Goal: Complete application form: Complete application form

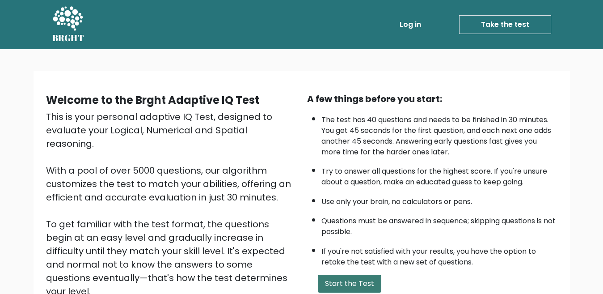
click at [350, 284] on button "Start the Test" at bounding box center [349, 283] width 63 height 18
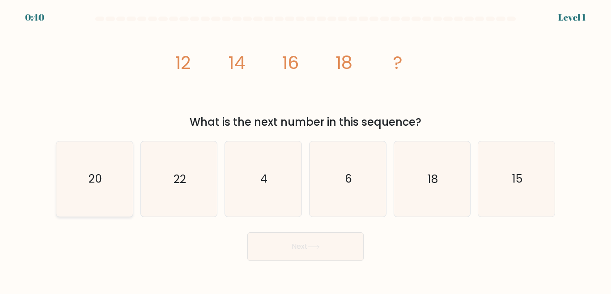
click at [126, 184] on icon "20" at bounding box center [94, 178] width 75 height 75
click at [305, 149] on input "a. 20" at bounding box center [305, 148] width 0 height 2
radio input "true"
click at [299, 254] on button "Next" at bounding box center [305, 246] width 116 height 29
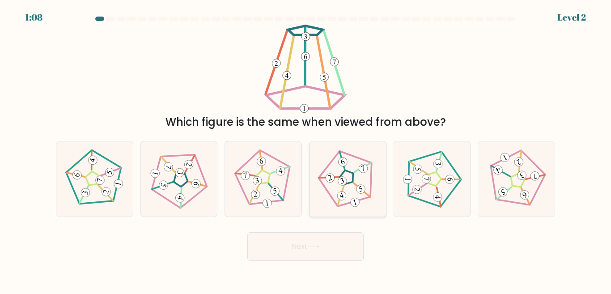
click at [346, 179] on 779 at bounding box center [342, 180] width 11 height 11
click at [306, 149] on input "d." at bounding box center [305, 148] width 0 height 2
radio input "true"
click at [337, 243] on button "Next" at bounding box center [305, 246] width 116 height 29
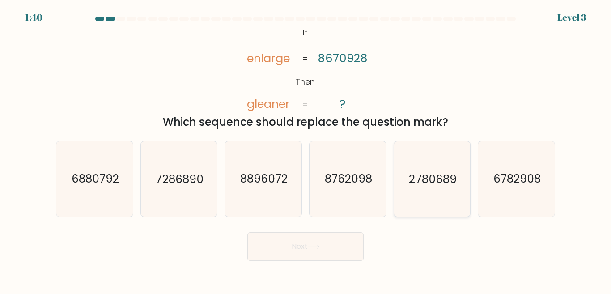
click at [423, 161] on icon "2780689" at bounding box center [431, 178] width 75 height 75
click at [306, 149] on input "e. 2780689" at bounding box center [305, 148] width 0 height 2
radio input "true"
click at [308, 246] on button "Next" at bounding box center [305, 246] width 116 height 29
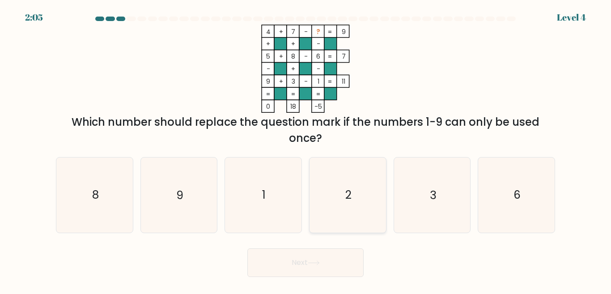
click at [342, 190] on icon "2" at bounding box center [347, 194] width 75 height 75
click at [306, 149] on input "d. 2" at bounding box center [305, 148] width 0 height 2
radio input "true"
click at [311, 264] on icon at bounding box center [314, 262] width 12 height 5
click at [320, 263] on icon at bounding box center [314, 262] width 12 height 5
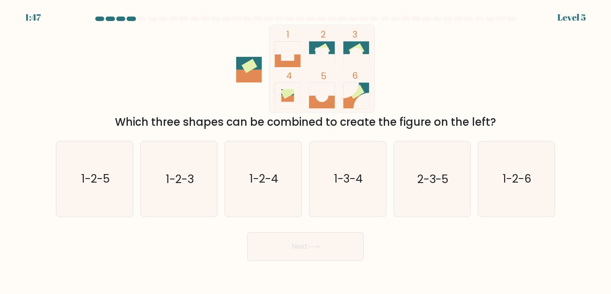
click at [320, 258] on button "Next" at bounding box center [305, 246] width 116 height 29
click at [448, 236] on div "Next" at bounding box center [306, 244] width 510 height 33
drag, startPoint x: 270, startPoint y: 178, endPoint x: 273, endPoint y: 194, distance: 16.8
click at [270, 178] on text "1-2-4" at bounding box center [263, 179] width 29 height 16
click at [305, 149] on input "c. 1-2-4" at bounding box center [305, 148] width 0 height 2
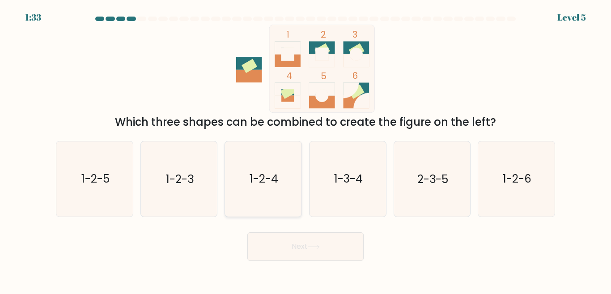
radio input "true"
click at [295, 244] on button "Next" at bounding box center [305, 246] width 116 height 29
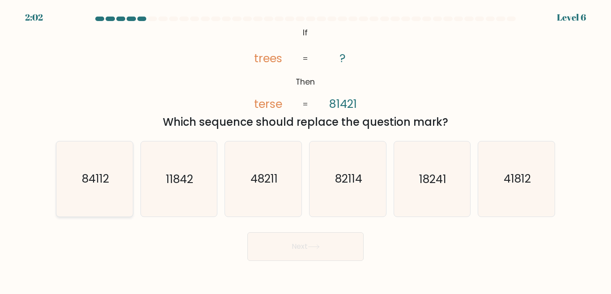
click at [97, 196] on icon "84112" at bounding box center [94, 178] width 75 height 75
click at [305, 149] on input "a. 84112" at bounding box center [305, 148] width 0 height 2
radio input "true"
click at [320, 247] on icon at bounding box center [314, 246] width 12 height 5
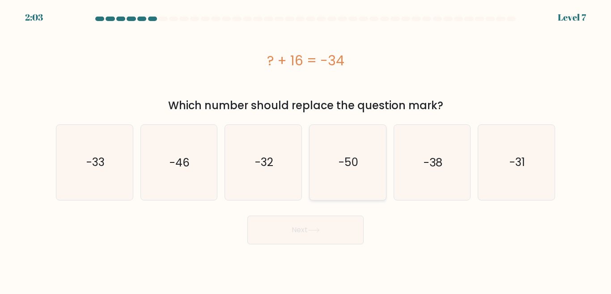
click at [339, 168] on text "-50" at bounding box center [348, 162] width 20 height 16
click at [306, 149] on input "d. -50" at bounding box center [305, 148] width 0 height 2
radio input "true"
click at [325, 230] on button "Next" at bounding box center [305, 229] width 116 height 29
click at [322, 230] on button "Next" at bounding box center [305, 229] width 116 height 29
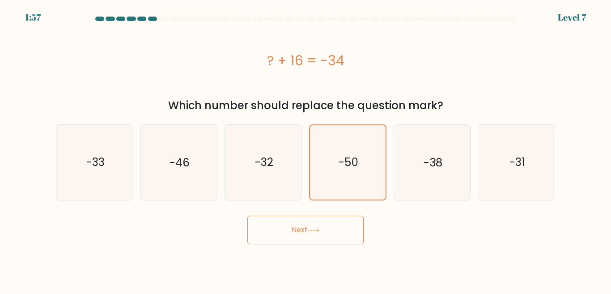
click at [318, 229] on icon at bounding box center [314, 230] width 12 height 5
click at [317, 229] on icon at bounding box center [314, 230] width 12 height 5
click at [316, 228] on icon at bounding box center [314, 230] width 12 height 5
click at [315, 228] on icon at bounding box center [314, 230] width 12 height 5
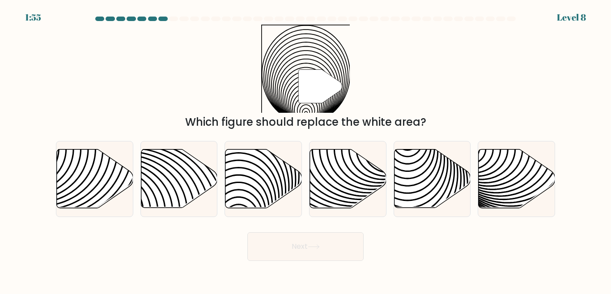
drag, startPoint x: 314, startPoint y: 226, endPoint x: 311, endPoint y: 222, distance: 4.8
click at [314, 225] on form "a." at bounding box center [305, 139] width 611 height 244
click at [259, 183] on icon at bounding box center [239, 149] width 154 height 154
click at [305, 149] on input "c." at bounding box center [305, 148] width 0 height 2
radio input "true"
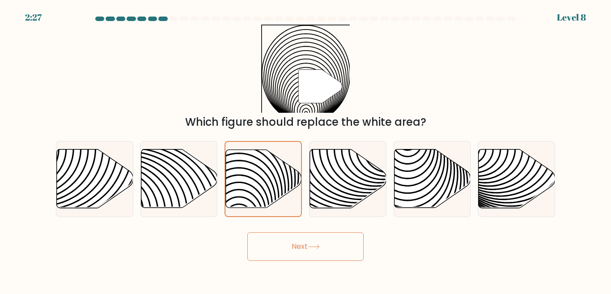
click at [304, 245] on button "Next" at bounding box center [305, 246] width 116 height 29
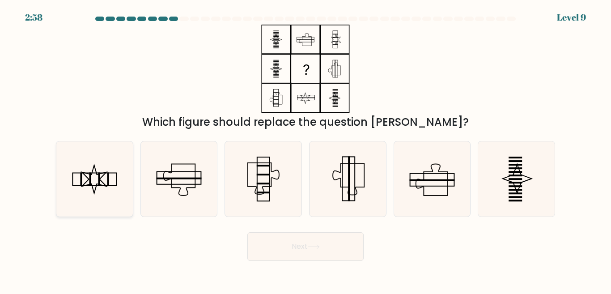
click at [124, 196] on icon at bounding box center [94, 178] width 75 height 75
click at [305, 149] on input "a." at bounding box center [305, 148] width 0 height 2
radio input "true"
click at [311, 252] on button "Next" at bounding box center [305, 246] width 116 height 29
click at [309, 245] on button "Next" at bounding box center [305, 246] width 116 height 29
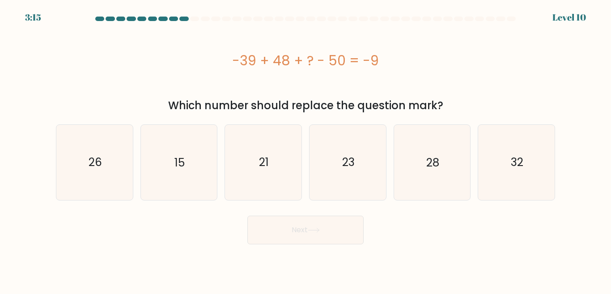
click at [309, 245] on body "3:15 Level 10" at bounding box center [305, 147] width 611 height 294
click at [534, 175] on icon "32" at bounding box center [516, 162] width 75 height 75
click at [306, 149] on input "f. 32" at bounding box center [305, 148] width 0 height 2
radio input "true"
click at [320, 232] on button "Next" at bounding box center [305, 229] width 116 height 29
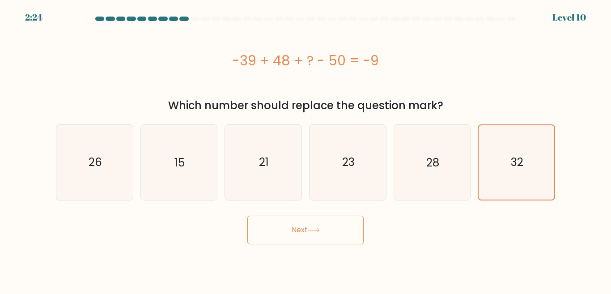
click at [319, 229] on icon at bounding box center [314, 230] width 12 height 5
click at [318, 228] on icon at bounding box center [314, 230] width 12 height 5
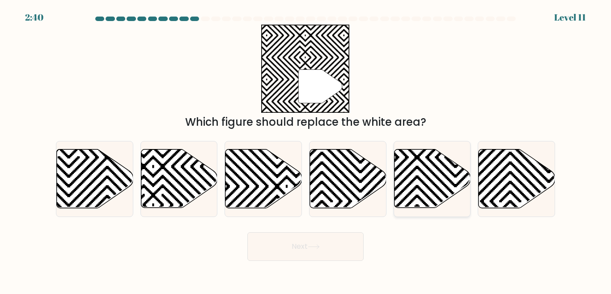
click at [451, 181] on icon at bounding box center [455, 148] width 154 height 154
click at [306, 149] on input "e." at bounding box center [305, 148] width 0 height 2
radio input "true"
click at [310, 243] on button "Next" at bounding box center [305, 246] width 116 height 29
click at [319, 250] on button "Next" at bounding box center [305, 246] width 116 height 29
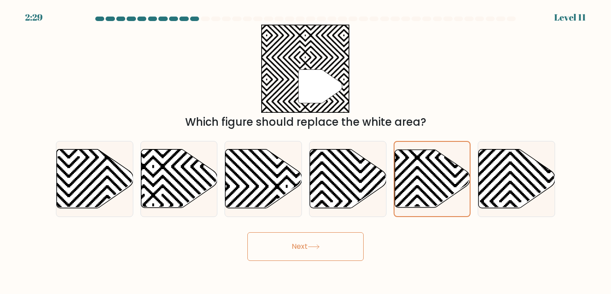
click at [319, 249] on button "Next" at bounding box center [305, 246] width 116 height 29
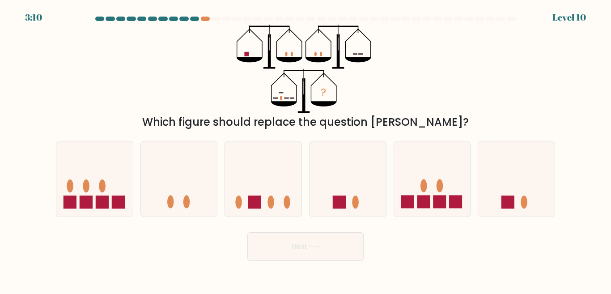
click at [319, 249] on button "Next" at bounding box center [305, 246] width 116 height 29
click at [203, 17] on div at bounding box center [205, 19] width 9 height 4
click at [273, 190] on icon at bounding box center [263, 178] width 76 height 63
click at [305, 149] on input "c." at bounding box center [305, 148] width 0 height 2
radio input "true"
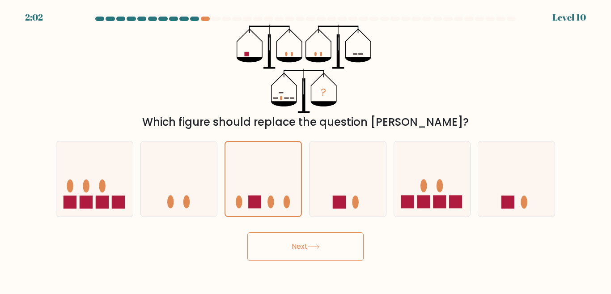
click at [319, 251] on button "Next" at bounding box center [305, 246] width 116 height 29
click at [319, 249] on button "Next" at bounding box center [305, 246] width 116 height 29
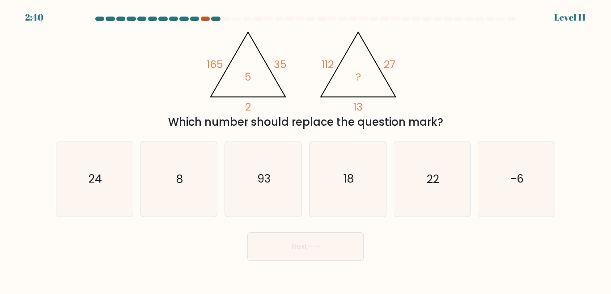
click at [204, 19] on div at bounding box center [205, 19] width 9 height 4
click at [218, 20] on div at bounding box center [215, 19] width 9 height 4
click at [206, 18] on div at bounding box center [205, 19] width 9 height 4
click at [320, 247] on icon at bounding box center [314, 246] width 12 height 5
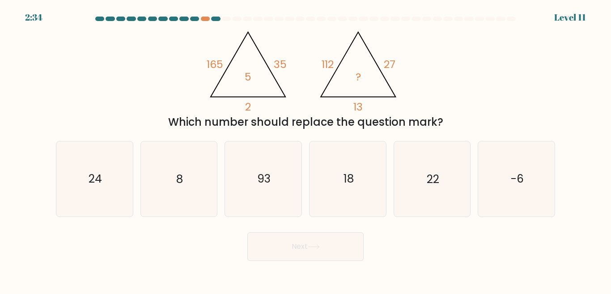
click at [417, 236] on div "Next" at bounding box center [306, 244] width 510 height 33
click at [498, 189] on icon "-6" at bounding box center [516, 178] width 75 height 75
click at [306, 149] on input "f. -6" at bounding box center [305, 148] width 0 height 2
radio input "true"
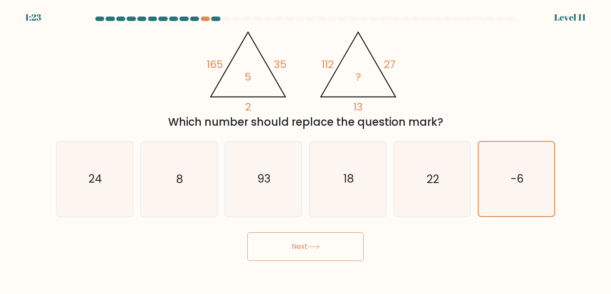
click at [321, 248] on button "Next" at bounding box center [305, 246] width 116 height 29
click at [320, 248] on icon at bounding box center [314, 246] width 12 height 5
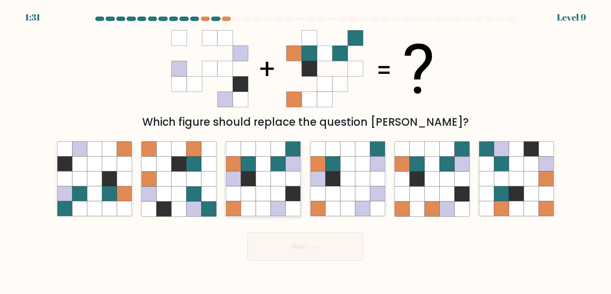
click at [272, 177] on icon at bounding box center [277, 178] width 15 height 15
click at [305, 149] on input "c." at bounding box center [305, 148] width 0 height 2
radio input "true"
click at [301, 244] on button "Next" at bounding box center [305, 246] width 116 height 29
click at [304, 249] on button "Next" at bounding box center [305, 246] width 116 height 29
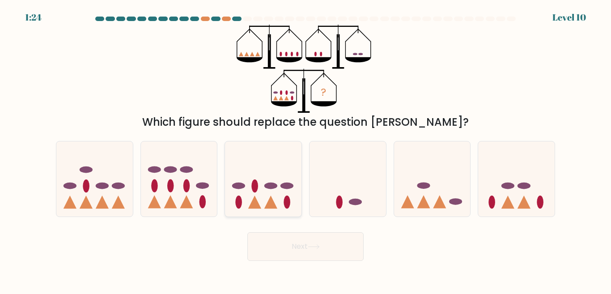
click at [275, 204] on icon at bounding box center [263, 178] width 76 height 63
click at [305, 149] on input "c." at bounding box center [305, 148] width 0 height 2
radio input "true"
click at [311, 245] on icon at bounding box center [314, 246] width 12 height 5
click at [312, 243] on button "Next" at bounding box center [305, 246] width 116 height 29
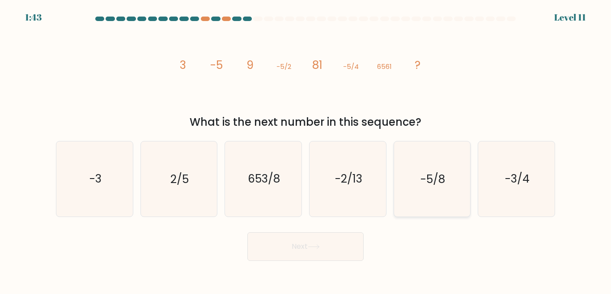
click at [430, 179] on text "-5/8" at bounding box center [432, 179] width 25 height 16
click at [306, 149] on input "e. -5/8" at bounding box center [305, 148] width 0 height 2
radio input "true"
click at [321, 246] on button "Next" at bounding box center [305, 246] width 116 height 29
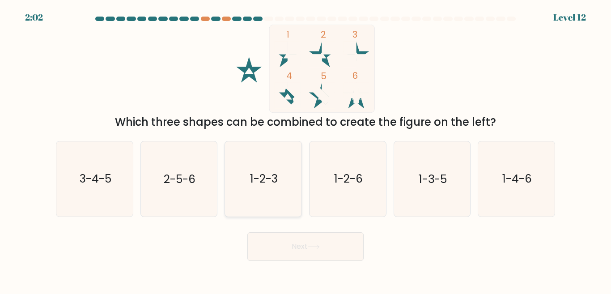
click at [271, 198] on icon "1-2-3" at bounding box center [263, 178] width 75 height 75
click at [305, 149] on input "c. 1-2-3" at bounding box center [305, 148] width 0 height 2
radio input "true"
click at [308, 242] on button "Next" at bounding box center [305, 246] width 116 height 29
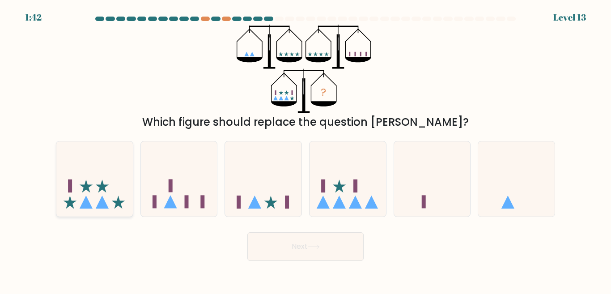
click at [68, 163] on icon at bounding box center [94, 178] width 76 height 63
click at [305, 149] on input "a." at bounding box center [305, 148] width 0 height 2
radio input "true"
click at [295, 242] on button "Next" at bounding box center [305, 246] width 116 height 29
click at [293, 241] on button "Next" at bounding box center [305, 246] width 116 height 29
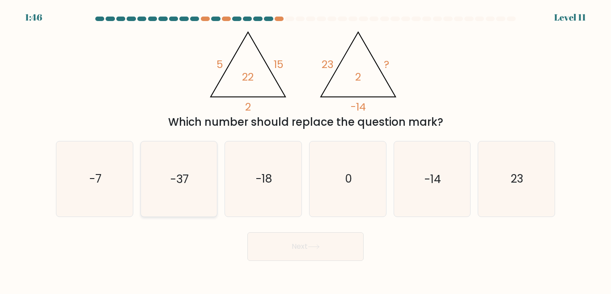
click at [202, 183] on icon "-37" at bounding box center [178, 178] width 75 height 75
click at [305, 149] on input "b. -37" at bounding box center [305, 148] width 0 height 2
radio input "true"
click at [311, 245] on icon at bounding box center [314, 246] width 12 height 5
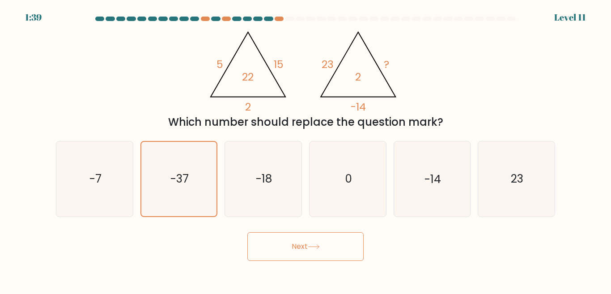
click at [311, 245] on icon at bounding box center [314, 246] width 12 height 5
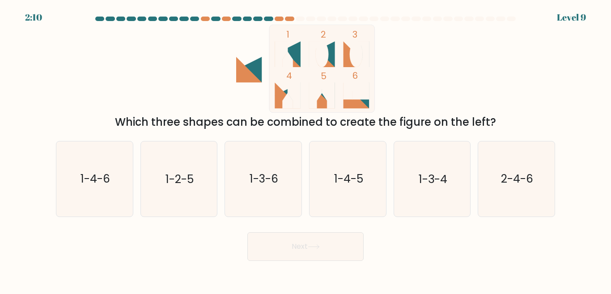
click at [283, 99] on g at bounding box center [287, 96] width 26 height 26
click at [337, 190] on icon "1-4-5" at bounding box center [347, 178] width 75 height 75
click at [306, 149] on input "d. 1-4-5" at bounding box center [305, 148] width 0 height 2
radio input "true"
click at [320, 244] on icon at bounding box center [314, 246] width 12 height 5
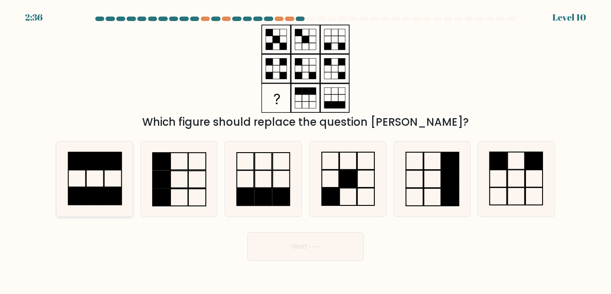
click at [120, 175] on icon at bounding box center [94, 178] width 75 height 75
click at [305, 149] on input "a." at bounding box center [305, 148] width 0 height 2
radio input "true"
click at [308, 244] on button "Next" at bounding box center [305, 246] width 116 height 29
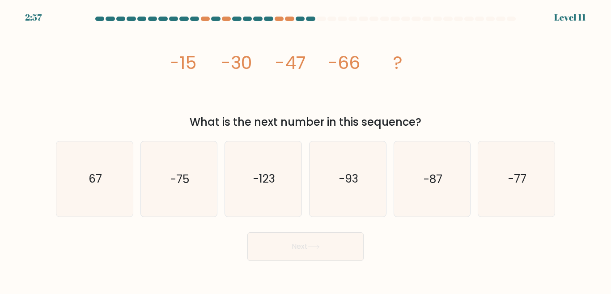
drag, startPoint x: 504, startPoint y: 186, endPoint x: 430, endPoint y: 221, distance: 82.0
click at [504, 187] on icon "-77" at bounding box center [516, 178] width 75 height 75
click at [306, 149] on input "f. -77" at bounding box center [305, 148] width 0 height 2
radio input "true"
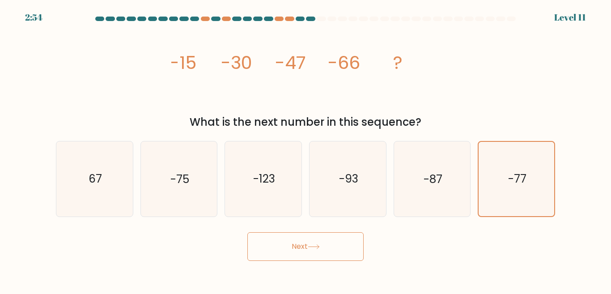
click at [309, 253] on button "Next" at bounding box center [305, 246] width 116 height 29
drag, startPoint x: 309, startPoint y: 251, endPoint x: 311, endPoint y: 245, distance: 6.5
click at [312, 249] on button "Next" at bounding box center [305, 246] width 116 height 29
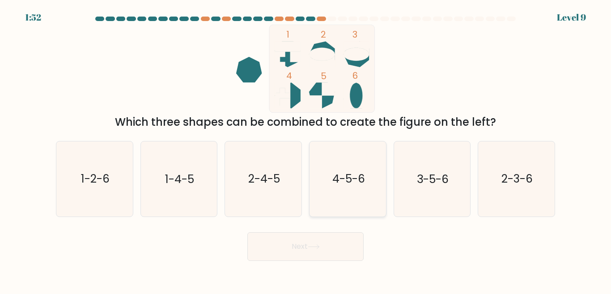
click at [334, 183] on text "4-5-6" at bounding box center [348, 179] width 33 height 16
click at [306, 149] on input "d. 4-5-6" at bounding box center [305, 148] width 0 height 2
radio input "true"
click at [320, 244] on icon at bounding box center [314, 246] width 12 height 5
click at [316, 243] on button "Next" at bounding box center [305, 246] width 116 height 29
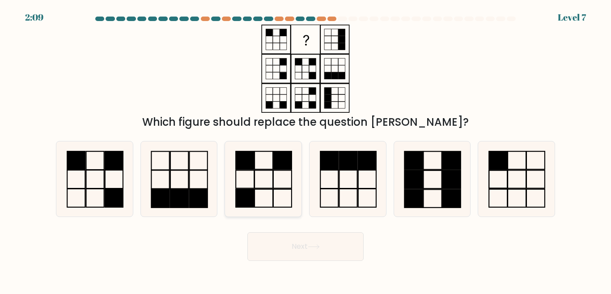
click at [274, 173] on icon at bounding box center [263, 178] width 75 height 75
click at [305, 149] on input "c." at bounding box center [305, 148] width 0 height 2
radio input "true"
click at [305, 245] on button "Next" at bounding box center [305, 246] width 116 height 29
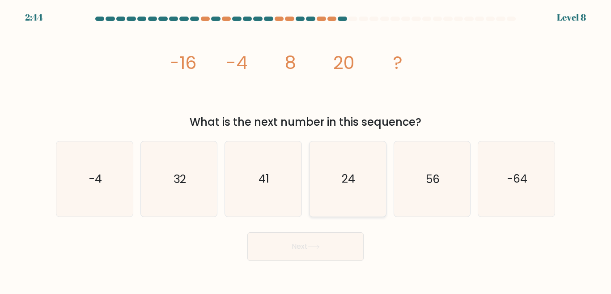
drag, startPoint x: 324, startPoint y: 183, endPoint x: 326, endPoint y: 190, distance: 7.6
click at [326, 190] on icon "24" at bounding box center [347, 178] width 75 height 75
click at [306, 149] on input "d. 24" at bounding box center [305, 148] width 0 height 2
radio input "true"
click at [299, 247] on button "Next" at bounding box center [305, 246] width 116 height 29
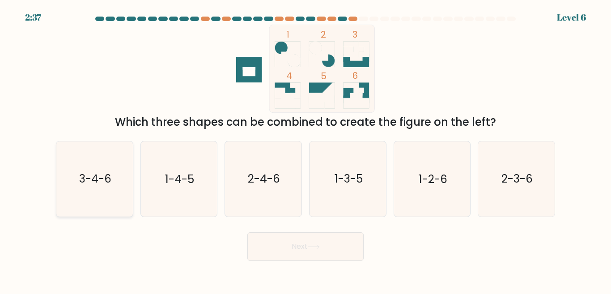
drag, startPoint x: 109, startPoint y: 195, endPoint x: 130, endPoint y: 202, distance: 22.1
click at [108, 195] on icon "3-4-6" at bounding box center [94, 178] width 75 height 75
click at [305, 149] on input "a. 3-4-6" at bounding box center [305, 148] width 0 height 2
radio input "true"
click at [317, 243] on button "Next" at bounding box center [305, 246] width 116 height 29
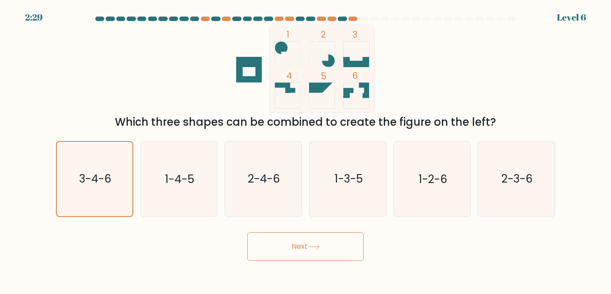
click at [317, 243] on button "Next" at bounding box center [305, 246] width 116 height 29
drag, startPoint x: 311, startPoint y: 244, endPoint x: 308, endPoint y: 250, distance: 6.8
click at [308, 250] on button "Next" at bounding box center [305, 246] width 116 height 29
click at [310, 246] on icon at bounding box center [314, 246] width 12 height 5
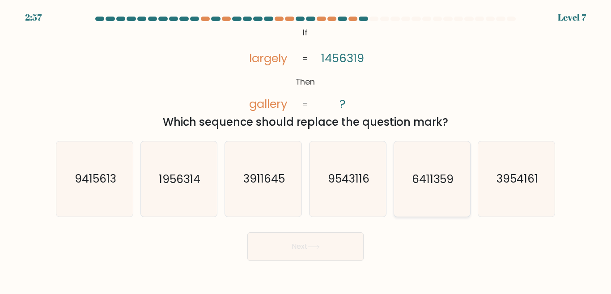
click at [410, 165] on icon "6411359" at bounding box center [431, 178] width 75 height 75
click at [306, 149] on input "e. 6411359" at bounding box center [305, 148] width 0 height 2
radio input "true"
click at [317, 244] on icon at bounding box center [314, 246] width 12 height 5
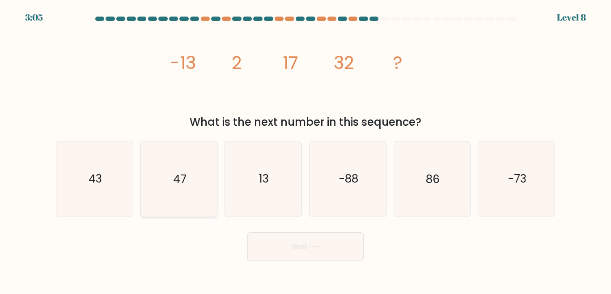
click at [164, 186] on icon "47" at bounding box center [178, 178] width 75 height 75
click at [305, 149] on input "b. 47" at bounding box center [305, 148] width 0 height 2
radio input "true"
click at [312, 245] on icon at bounding box center [314, 246] width 12 height 5
click at [313, 245] on icon at bounding box center [314, 246] width 12 height 5
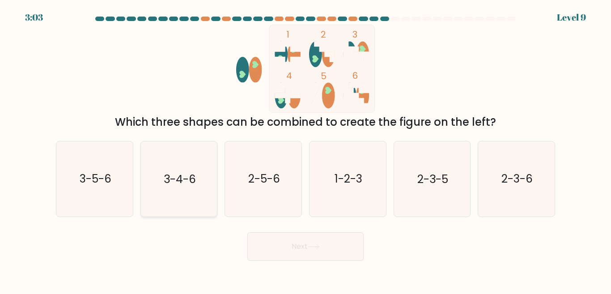
click at [197, 183] on icon "3-4-6" at bounding box center [178, 178] width 75 height 75
click at [305, 149] on input "b. 3-4-6" at bounding box center [305, 148] width 0 height 2
radio input "true"
click at [428, 181] on text "2-3-5" at bounding box center [432, 179] width 31 height 16
click at [306, 149] on input "e. 2-3-5" at bounding box center [305, 148] width 0 height 2
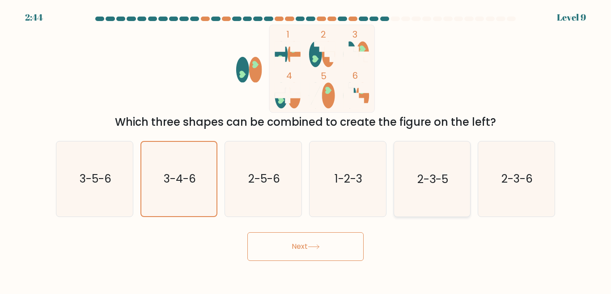
radio input "true"
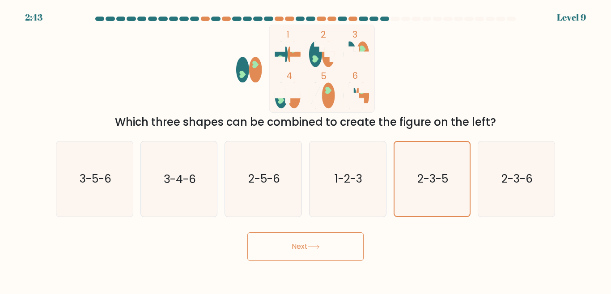
click at [308, 246] on button "Next" at bounding box center [305, 246] width 116 height 29
click at [318, 239] on button "Next" at bounding box center [305, 246] width 116 height 29
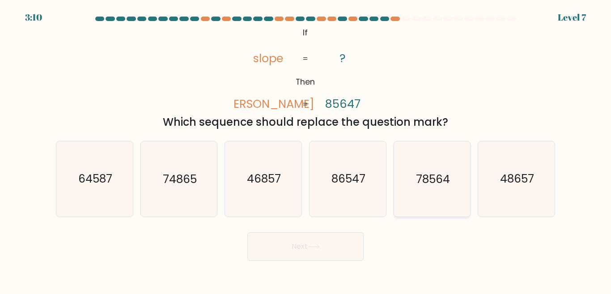
click at [416, 185] on text "78564" at bounding box center [433, 179] width 34 height 16
click at [306, 149] on input "e. 78564" at bounding box center [305, 148] width 0 height 2
radio input "true"
drag, startPoint x: 325, startPoint y: 244, endPoint x: 323, endPoint y: 238, distance: 6.1
click at [324, 240] on button "Next" at bounding box center [305, 246] width 116 height 29
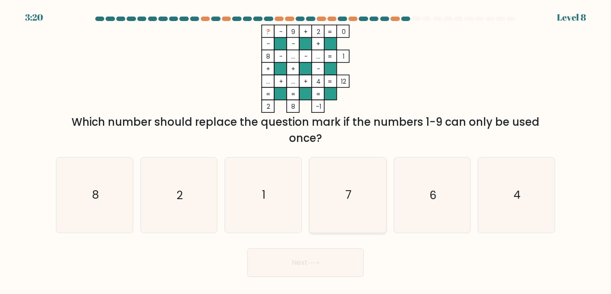
click at [353, 212] on icon "7" at bounding box center [347, 194] width 75 height 75
click at [306, 149] on input "d. 7" at bounding box center [305, 148] width 0 height 2
radio input "true"
click at [324, 260] on button "Next" at bounding box center [305, 262] width 116 height 29
click at [323, 260] on button "Next" at bounding box center [305, 262] width 116 height 29
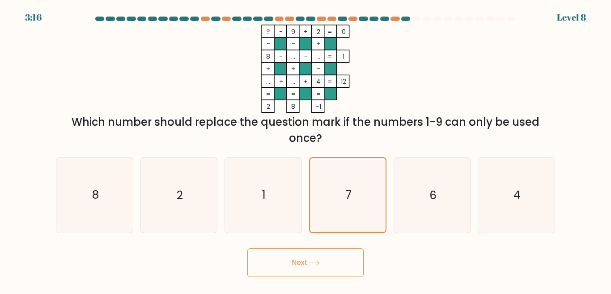
click at [323, 260] on button "Next" at bounding box center [305, 262] width 116 height 29
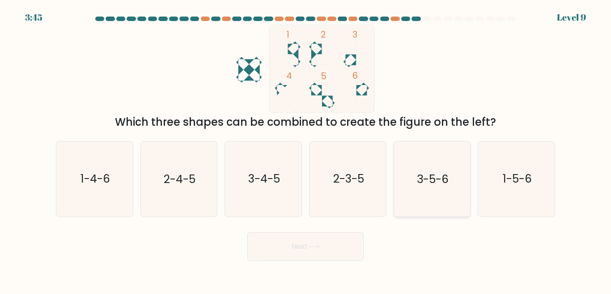
click at [451, 194] on icon "3-5-6" at bounding box center [431, 178] width 75 height 75
click at [306, 149] on input "e. 3-5-6" at bounding box center [305, 148] width 0 height 2
radio input "true"
click at [317, 250] on button "Next" at bounding box center [305, 246] width 116 height 29
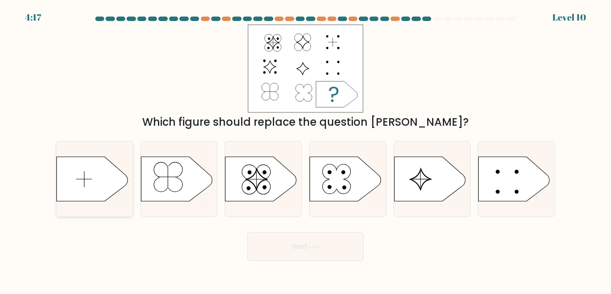
click at [89, 193] on icon at bounding box center [93, 178] width 72 height 45
click at [305, 149] on input "a." at bounding box center [305, 148] width 0 height 2
radio input "true"
click at [304, 247] on button "Next" at bounding box center [305, 246] width 116 height 29
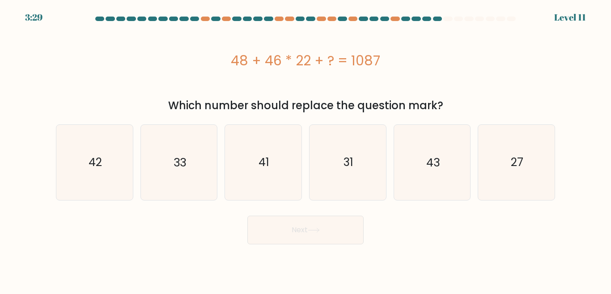
drag, startPoint x: 349, startPoint y: 116, endPoint x: 563, endPoint y: 278, distance: 269.0
click at [563, 278] on body "3:29 Level 11" at bounding box center [305, 147] width 611 height 294
click at [548, 173] on icon "27" at bounding box center [516, 162] width 75 height 75
click at [306, 149] on input "f. 27" at bounding box center [305, 148] width 0 height 2
radio input "true"
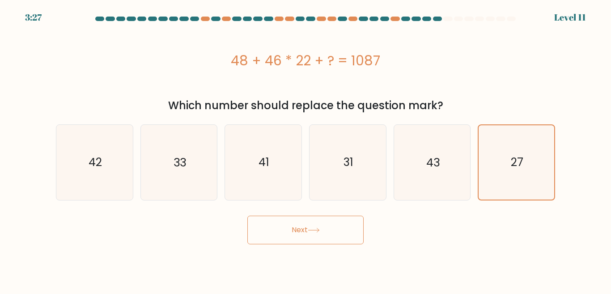
click at [314, 225] on button "Next" at bounding box center [305, 229] width 116 height 29
click at [316, 225] on button "Next" at bounding box center [305, 229] width 116 height 29
click at [320, 225] on button "Next" at bounding box center [305, 229] width 116 height 29
click at [324, 227] on button "Next" at bounding box center [305, 229] width 116 height 29
click at [325, 228] on button "Next" at bounding box center [305, 229] width 116 height 29
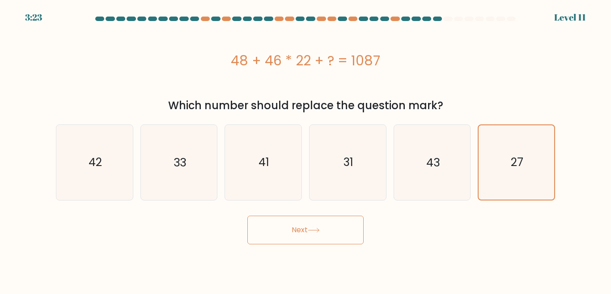
click at [325, 228] on button "Next" at bounding box center [305, 229] width 116 height 29
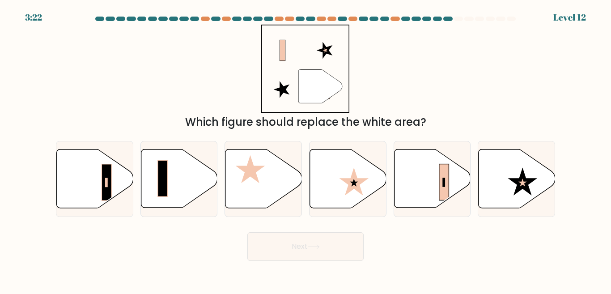
click at [325, 229] on div "Next" at bounding box center [306, 244] width 510 height 33
click at [524, 202] on icon at bounding box center [516, 178] width 76 height 59
click at [306, 149] on input "f." at bounding box center [305, 148] width 0 height 2
radio input "true"
click at [422, 201] on icon at bounding box center [432, 178] width 76 height 59
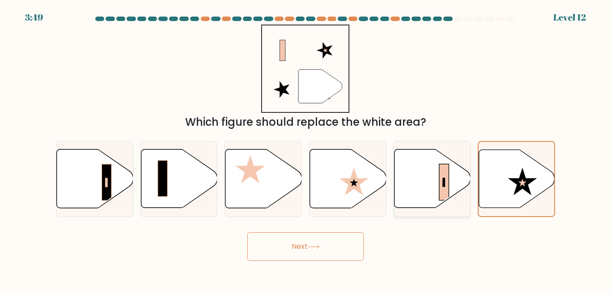
click at [306, 149] on input "e." at bounding box center [305, 148] width 0 height 2
radio input "true"
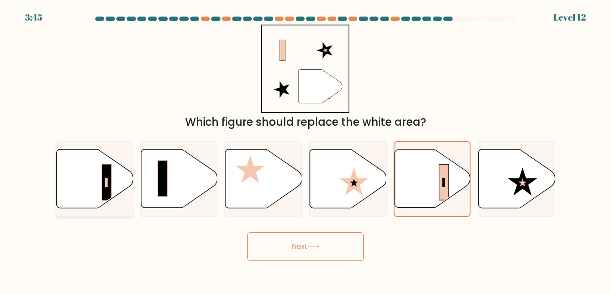
click at [122, 180] on icon at bounding box center [95, 178] width 76 height 59
click at [305, 149] on input "a." at bounding box center [305, 148] width 0 height 2
radio input "true"
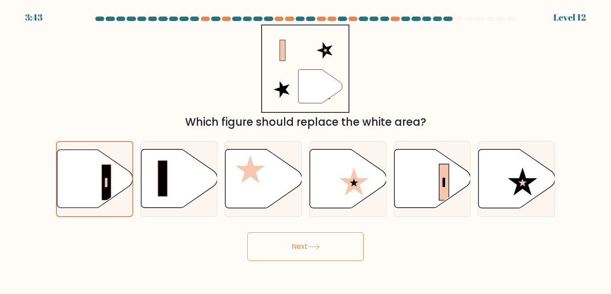
click at [304, 245] on button "Next" at bounding box center [305, 246] width 116 height 29
drag, startPoint x: 304, startPoint y: 245, endPoint x: 313, endPoint y: 246, distance: 9.4
click at [313, 246] on button "Next" at bounding box center [305, 246] width 116 height 29
click at [313, 245] on icon at bounding box center [314, 246] width 12 height 5
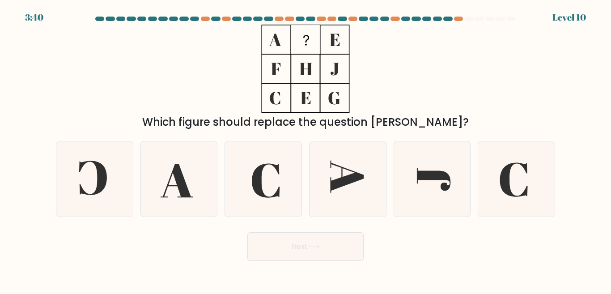
click at [313, 245] on icon at bounding box center [314, 246] width 12 height 5
drag, startPoint x: 387, startPoint y: 105, endPoint x: 380, endPoint y: 110, distance: 8.6
click at [383, 111] on div "Which figure should replace the question mark?" at bounding box center [306, 77] width 510 height 105
click at [511, 168] on icon at bounding box center [516, 178] width 75 height 75
click at [306, 149] on input "f." at bounding box center [305, 148] width 0 height 2
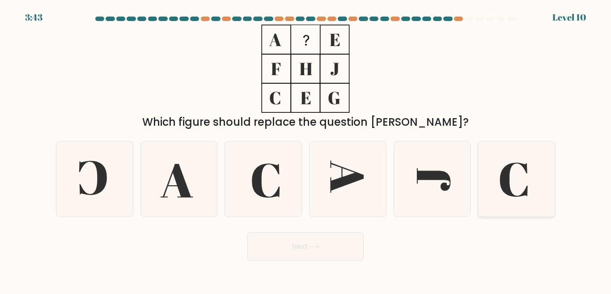
radio input "true"
click at [306, 244] on button "Next" at bounding box center [305, 246] width 116 height 29
click at [307, 243] on button "Next" at bounding box center [305, 246] width 116 height 29
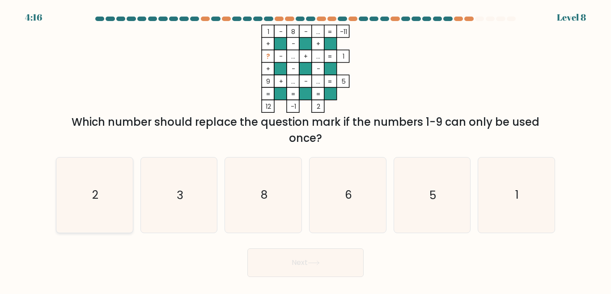
click at [88, 188] on icon "2" at bounding box center [94, 194] width 75 height 75
click at [305, 149] on input "a. 2" at bounding box center [305, 148] width 0 height 2
radio input "true"
click at [310, 260] on button "Next" at bounding box center [305, 262] width 116 height 29
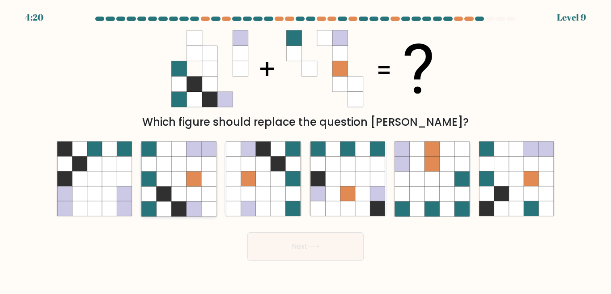
click at [177, 185] on icon at bounding box center [178, 178] width 15 height 15
click at [305, 149] on input "b." at bounding box center [305, 148] width 0 height 2
radio input "true"
click at [315, 249] on icon at bounding box center [314, 246] width 12 height 5
drag, startPoint x: 315, startPoint y: 249, endPoint x: 321, endPoint y: 254, distance: 8.0
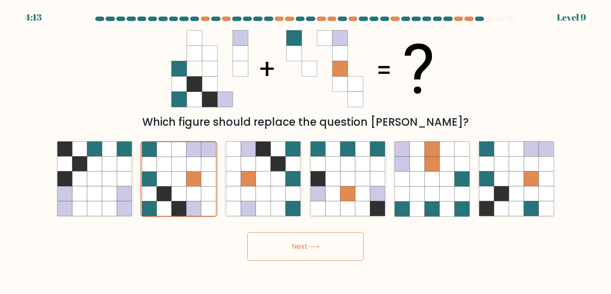
click at [320, 255] on button "Next" at bounding box center [305, 246] width 116 height 29
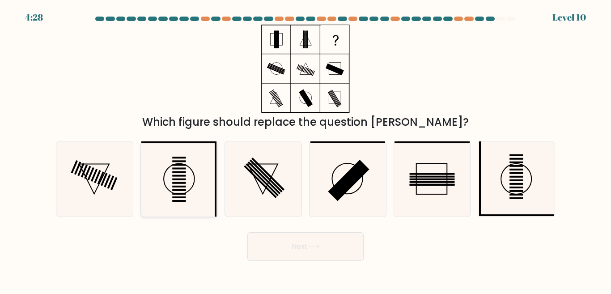
click at [184, 168] on rect at bounding box center [178, 169] width 13 height 2
click at [305, 149] on input "b." at bounding box center [305, 148] width 0 height 2
radio input "true"
click at [307, 246] on button "Next" at bounding box center [305, 246] width 116 height 29
click at [306, 246] on button "Next" at bounding box center [305, 246] width 116 height 29
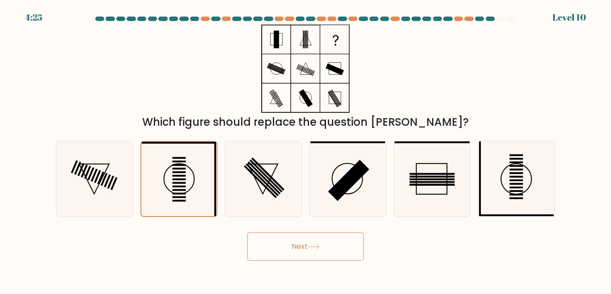
click at [306, 247] on button "Next" at bounding box center [305, 246] width 116 height 29
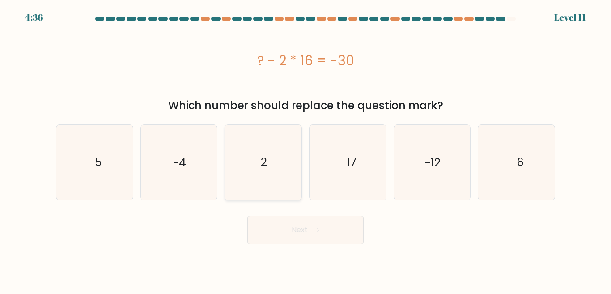
click at [281, 175] on icon "2" at bounding box center [263, 162] width 75 height 75
click at [305, 149] on input "c. 2" at bounding box center [305, 148] width 0 height 2
radio input "true"
click at [306, 227] on button "Next" at bounding box center [305, 229] width 116 height 29
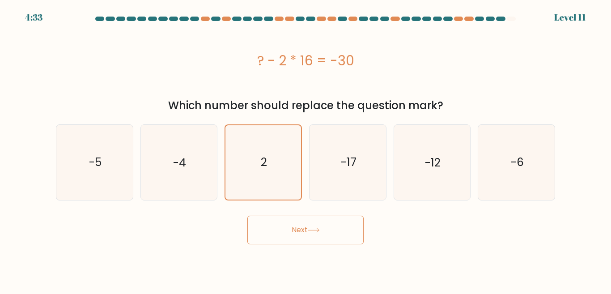
drag, startPoint x: 306, startPoint y: 227, endPoint x: 309, endPoint y: 239, distance: 12.9
click at [306, 228] on button "Next" at bounding box center [305, 229] width 116 height 29
click at [304, 231] on button "Next" at bounding box center [305, 229] width 116 height 29
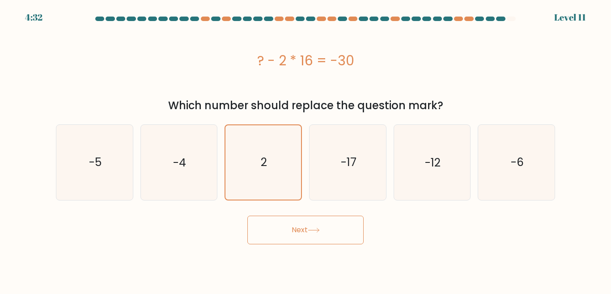
click at [304, 231] on button "Next" at bounding box center [305, 229] width 116 height 29
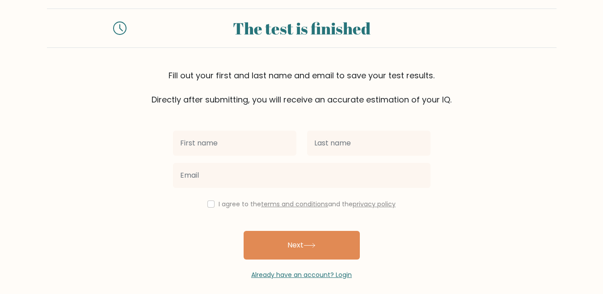
scroll to position [20, 0]
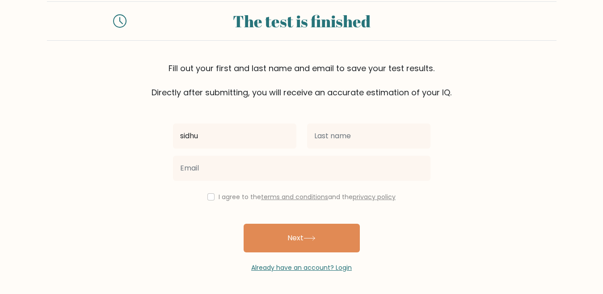
type input "sidhu"
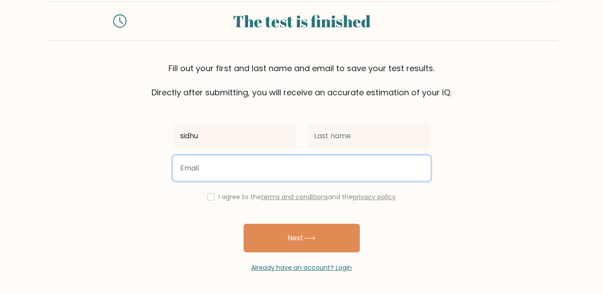
click at [212, 167] on input "email" at bounding box center [301, 168] width 257 height 25
type input "hksimran09@gmail.com"
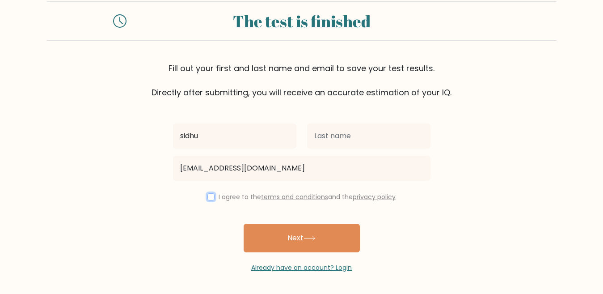
click at [209, 197] on input "checkbox" at bounding box center [210, 196] width 7 height 7
checkbox input "true"
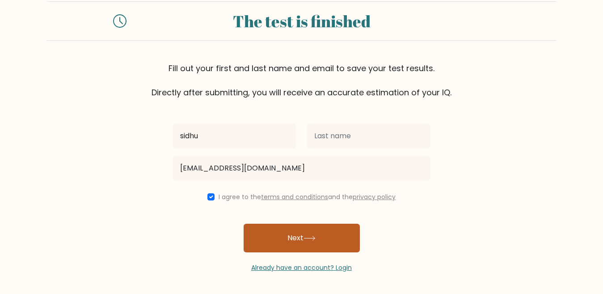
click at [304, 239] on button "Next" at bounding box center [302, 237] width 116 height 29
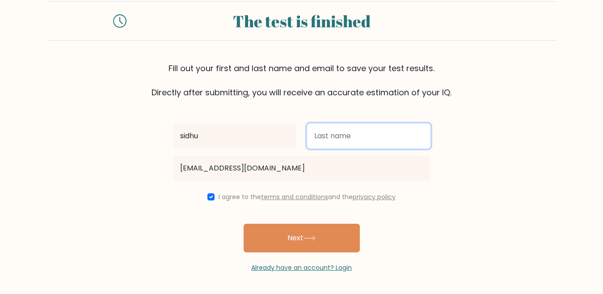
click at [333, 135] on input "text" at bounding box center [368, 135] width 123 height 25
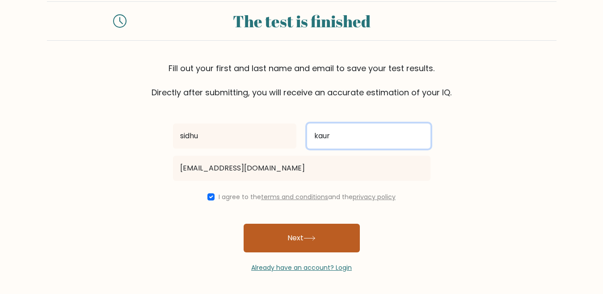
type input "kaur"
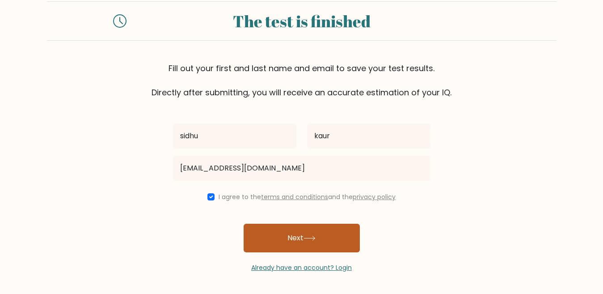
click at [305, 235] on button "Next" at bounding box center [302, 237] width 116 height 29
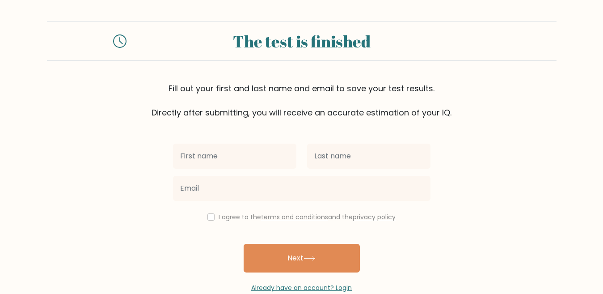
scroll to position [20, 0]
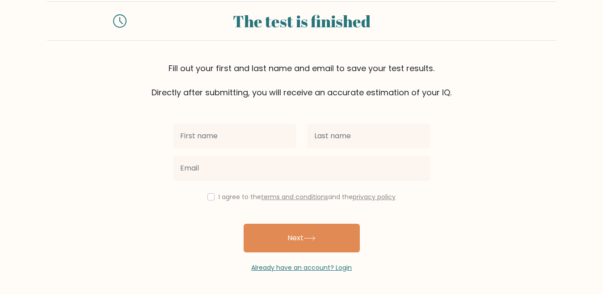
click at [246, 141] on input "text" at bounding box center [234, 135] width 123 height 25
type input "kaur"
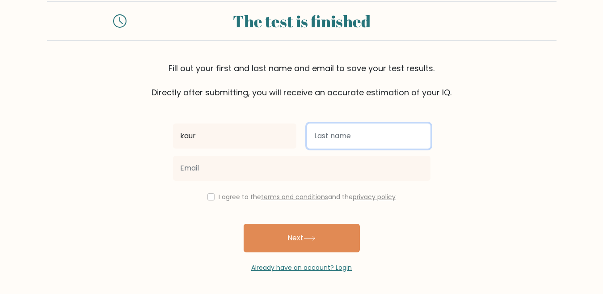
click at [335, 135] on input "text" at bounding box center [368, 135] width 123 height 25
type input "sidhu"
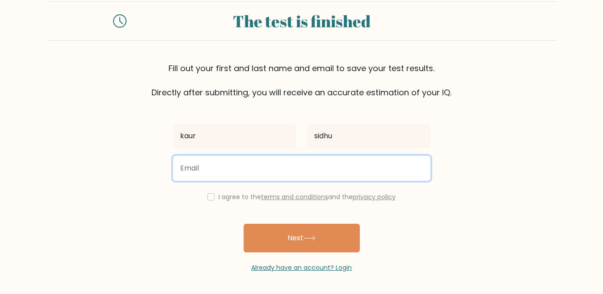
click at [280, 173] on input "email" at bounding box center [301, 168] width 257 height 25
type input "[EMAIL_ADDRESS][DOMAIN_NAME]"
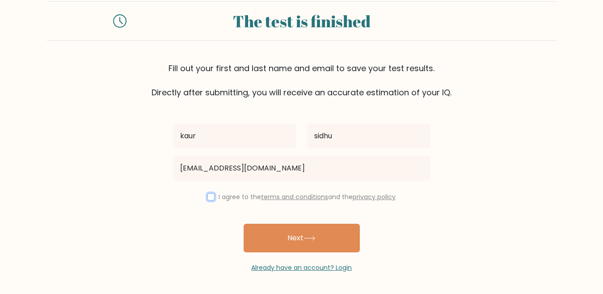
click at [207, 198] on input "checkbox" at bounding box center [210, 196] width 7 height 7
checkbox input "true"
click at [289, 242] on button "Next" at bounding box center [302, 237] width 116 height 29
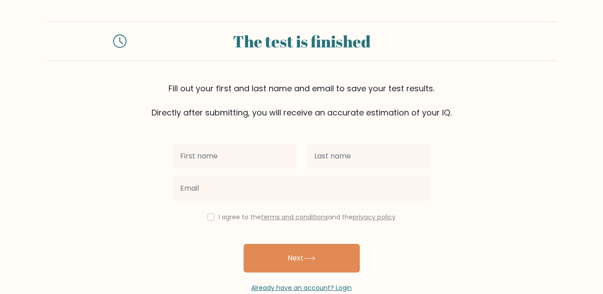
click at [339, 39] on div "The test is finished" at bounding box center [301, 41] width 329 height 24
click at [339, 41] on div "The test is finished" at bounding box center [301, 41] width 329 height 24
drag, startPoint x: 338, startPoint y: 46, endPoint x: 318, endPoint y: 87, distance: 46.4
click at [319, 86] on div "The test is finished Fill out your first and last name and email to save your t…" at bounding box center [302, 69] width 510 height 97
drag, startPoint x: 381, startPoint y: 83, endPoint x: 384, endPoint y: 76, distance: 8.1
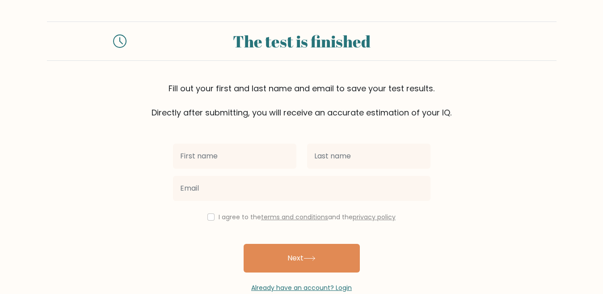
click at [381, 82] on div "Fill out your first and last name and email to save your test results. Directly…" at bounding box center [302, 100] width 510 height 36
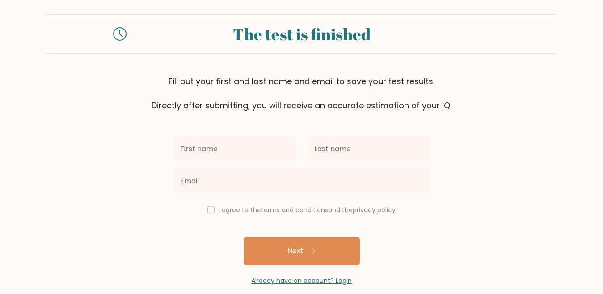
scroll to position [20, 0]
